Goal: Transaction & Acquisition: Purchase product/service

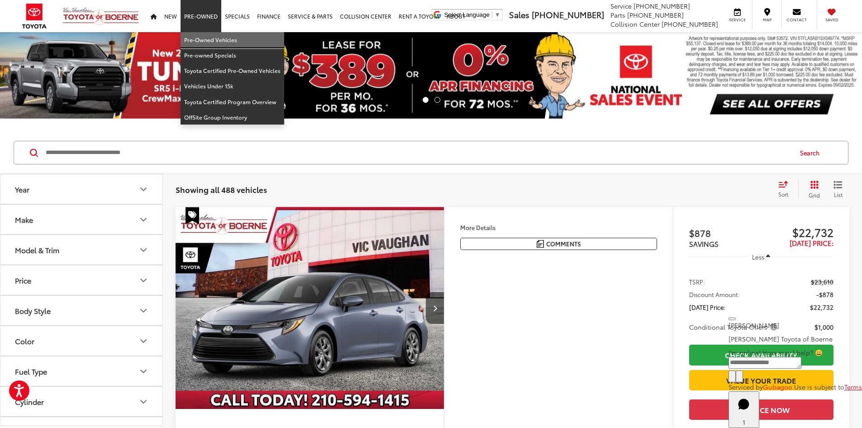
click at [204, 41] on link "Pre-Owned Vehicles" at bounding box center [233, 39] width 104 height 15
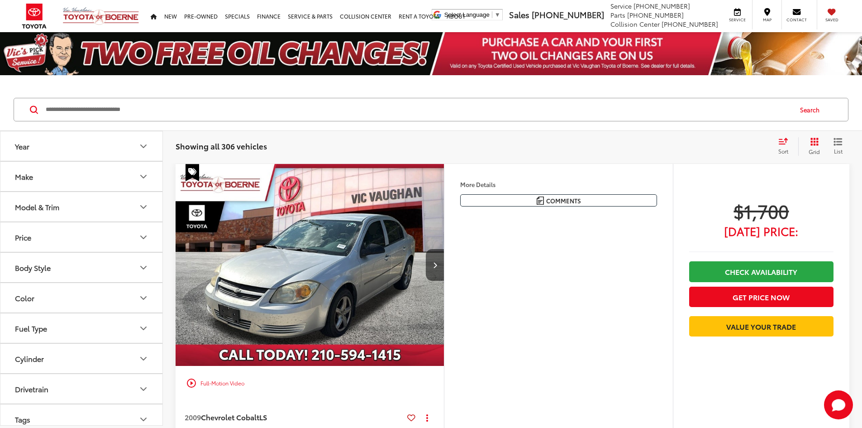
click at [377, 143] on div "Showing all 306 vehicles Clear All + 0" at bounding box center [473, 146] width 595 height 9
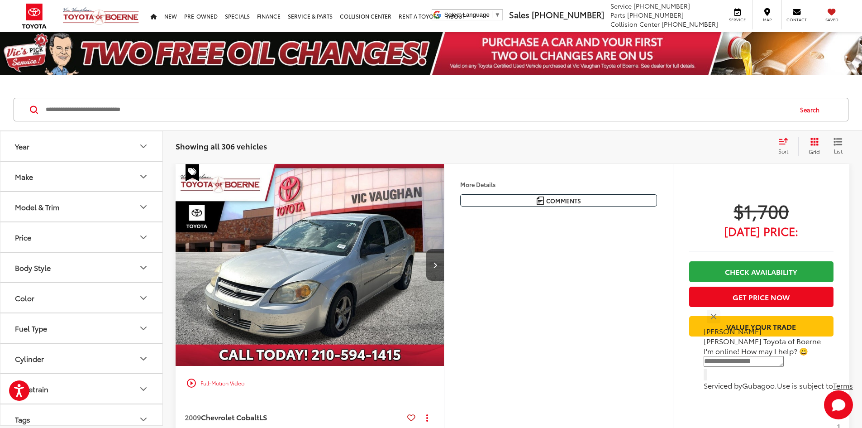
click at [553, 137] on div "Showing all 306 vehicles Clear All + 0 test Sort Price: High to Low Price: Low …" at bounding box center [513, 146] width 674 height 18
click at [319, 103] on input "Search by Make, Model, or Keyword" at bounding box center [418, 110] width 747 height 22
type input "******"
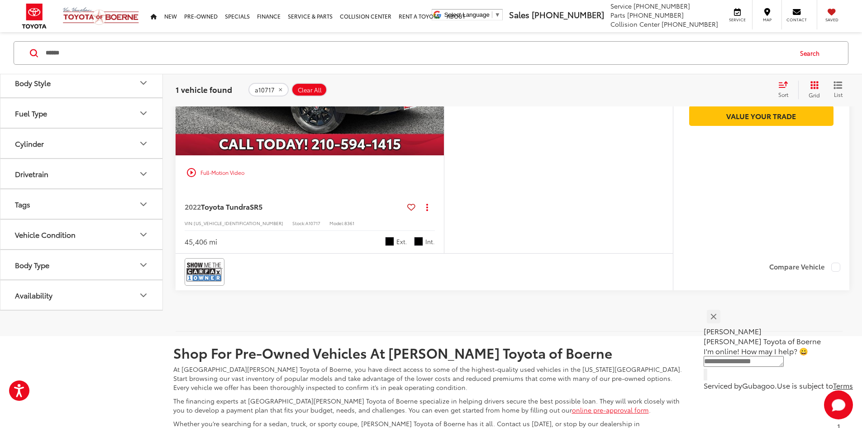
scroll to position [241, 0]
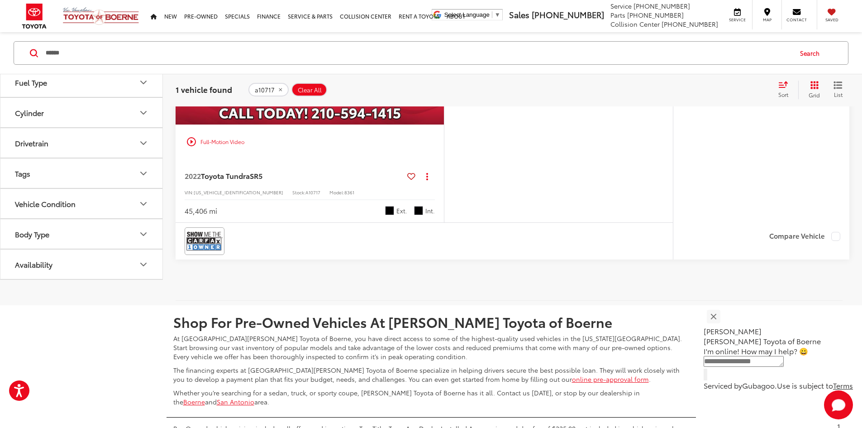
click at [345, 92] on div "a10717 Clear All + 0" at bounding box center [509, 90] width 522 height 14
click at [348, 125] on img "2022 Toyota Tundra SR5 0" at bounding box center [310, 24] width 270 height 202
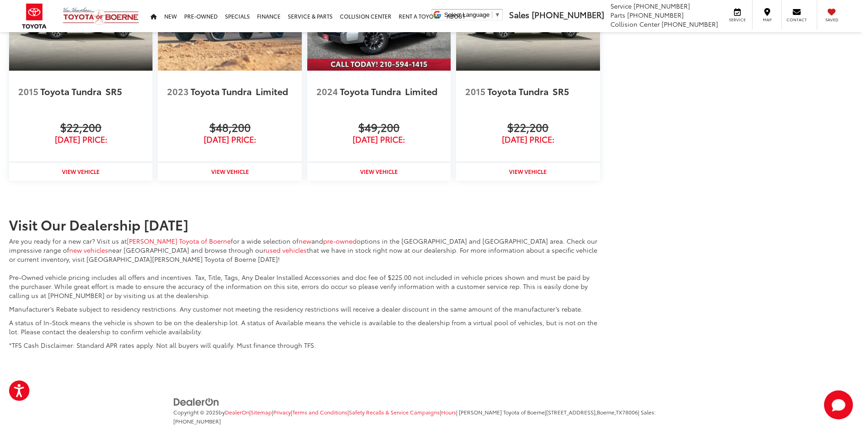
scroll to position [1101, 0]
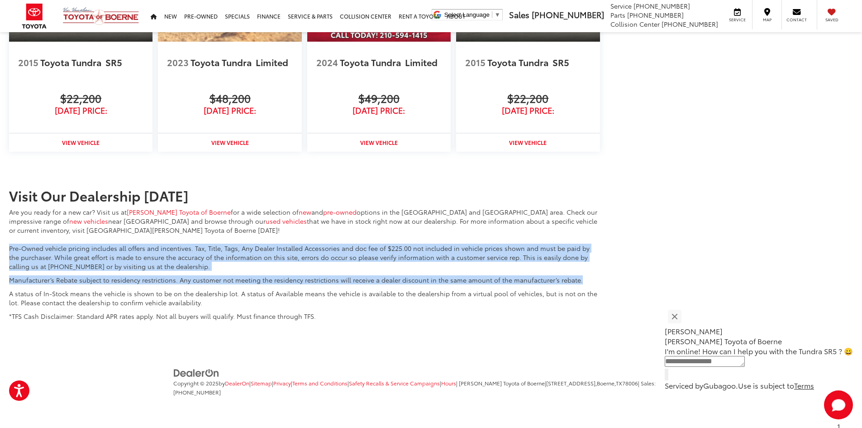
drag, startPoint x: 10, startPoint y: 247, endPoint x: 619, endPoint y: 269, distance: 609.4
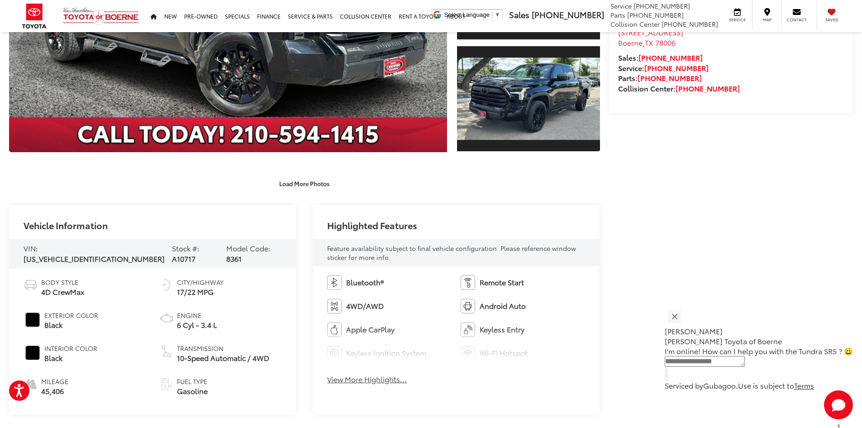
scroll to position [136, 0]
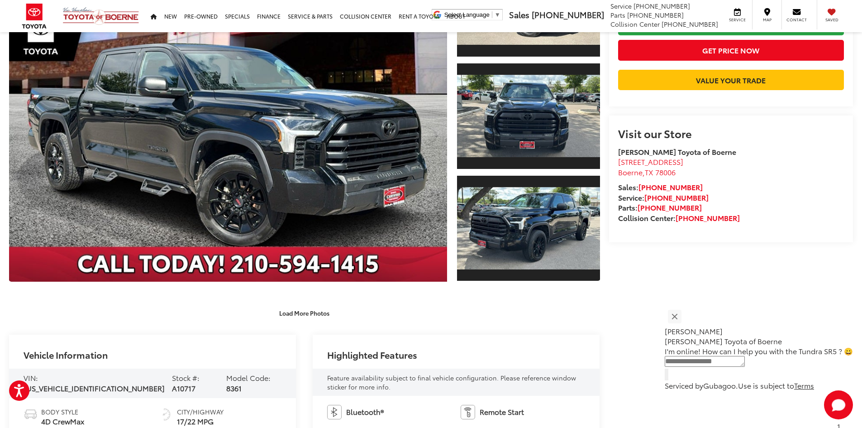
click at [117, 306] on div "Load More Photos" at bounding box center [304, 312] width 591 height 16
